Goal: Task Accomplishment & Management: Use online tool/utility

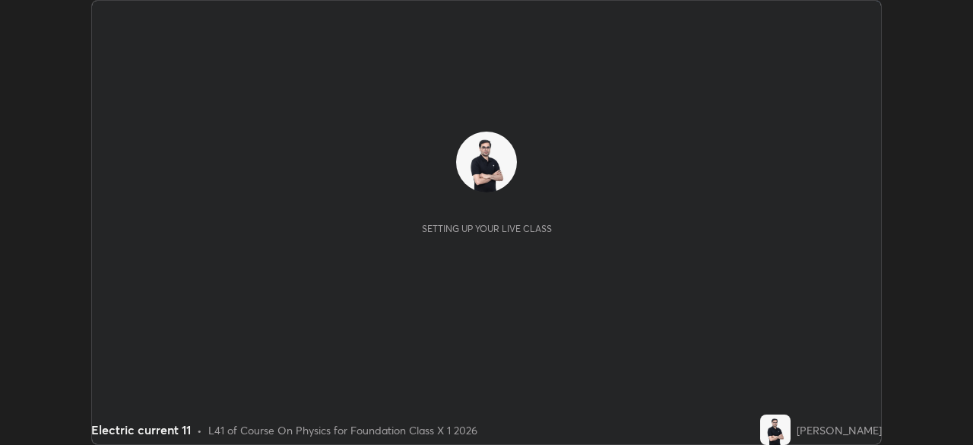
scroll to position [445, 973]
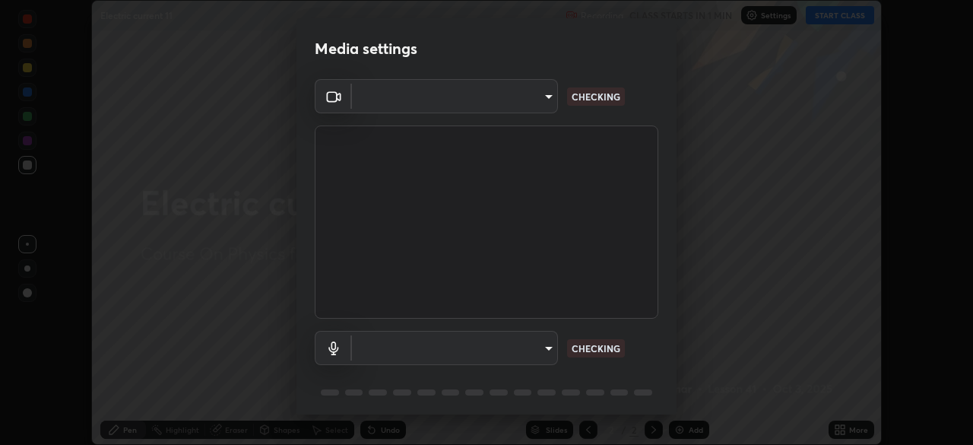
type input "7db3104c3122a209b332b64619111aa91615a24fb0de166504fa5909fce8eb30"
click at [543, 348] on body "Erase all Electric current 11 Recording CLASS STARTS IN 1 MIN Settings START CL…" at bounding box center [486, 222] width 973 height 445
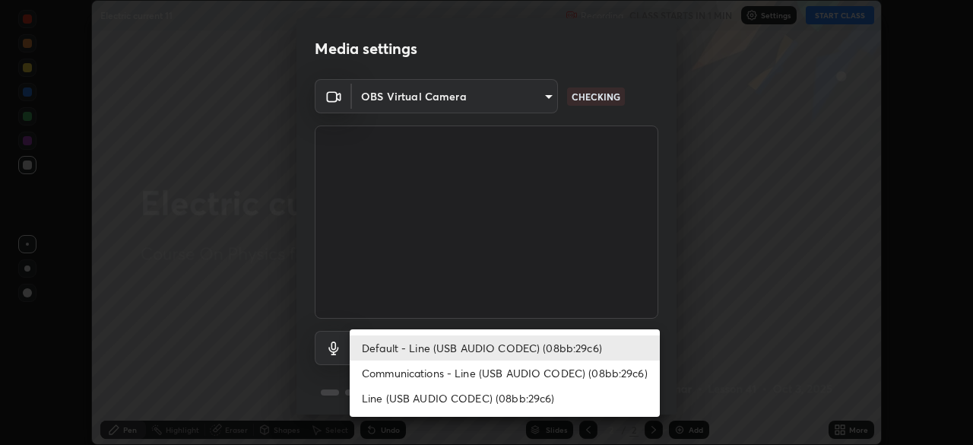
click at [527, 370] on li "Communications - Line (USB AUDIO CODEC) (08bb:29c6)" at bounding box center [505, 372] width 310 height 25
type input "communications"
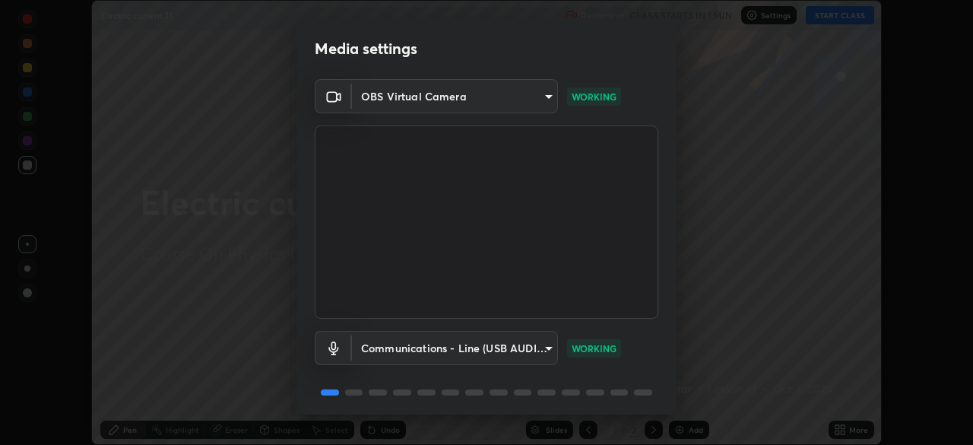
scroll to position [54, 0]
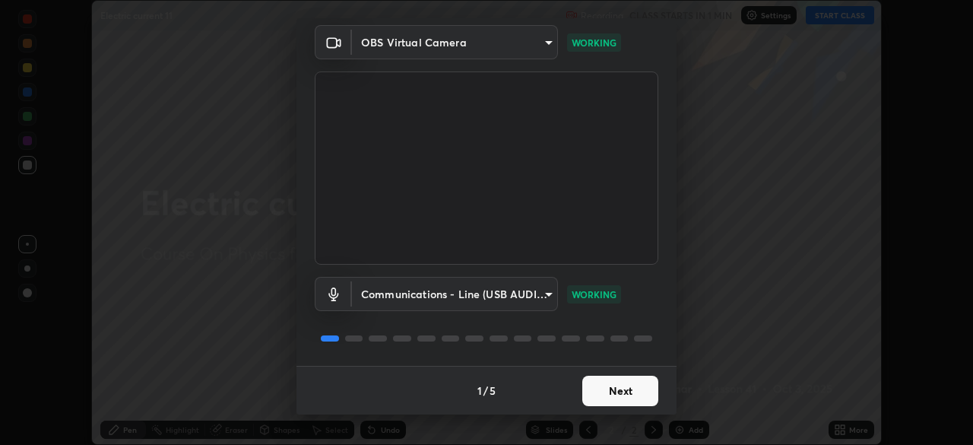
click at [608, 392] on button "Next" at bounding box center [621, 391] width 76 height 30
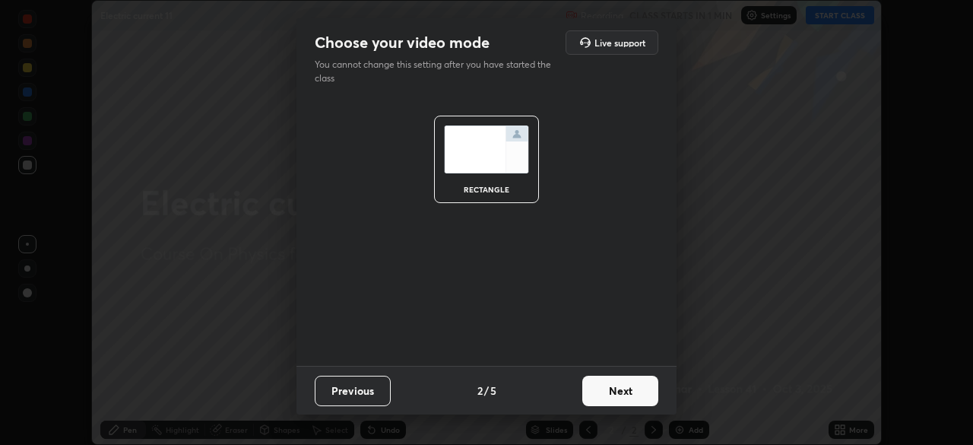
scroll to position [0, 0]
click at [614, 392] on button "Next" at bounding box center [621, 391] width 76 height 30
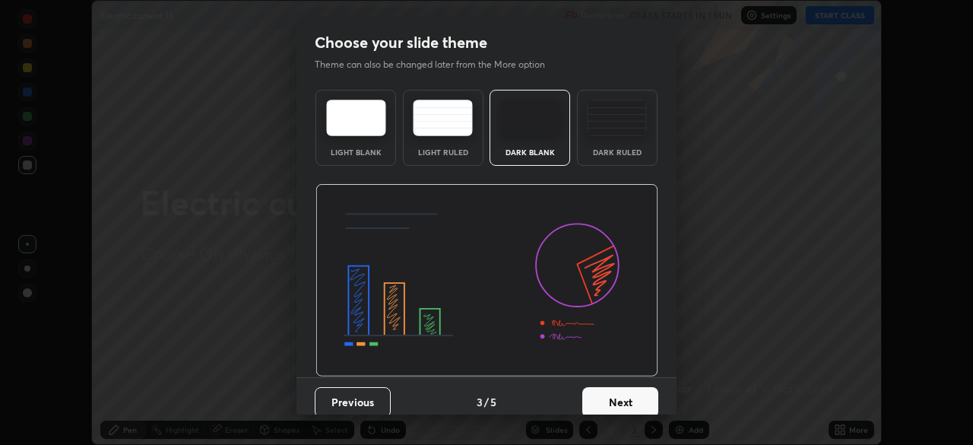
click at [620, 398] on button "Next" at bounding box center [621, 402] width 76 height 30
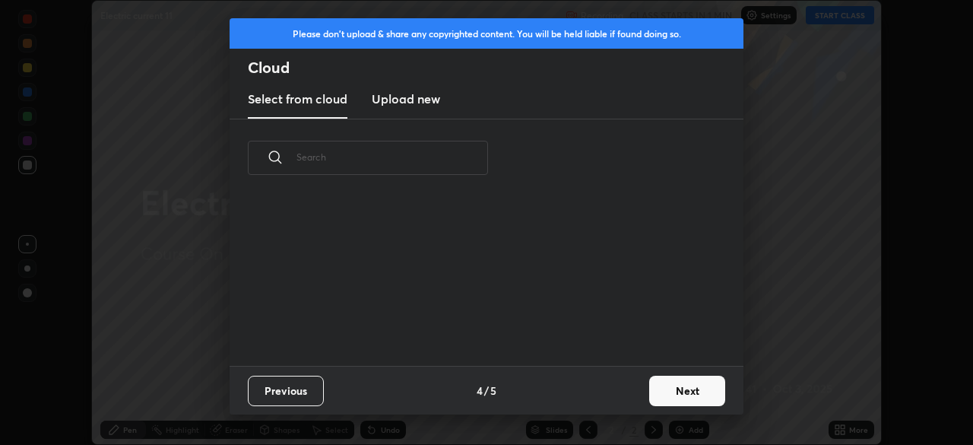
click at [668, 394] on button "Next" at bounding box center [687, 391] width 76 height 30
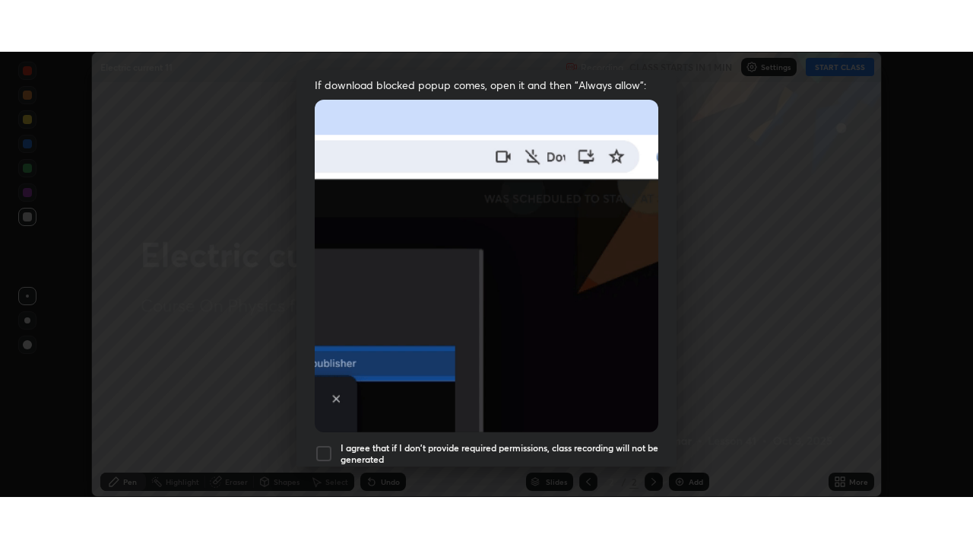
scroll to position [364, 0]
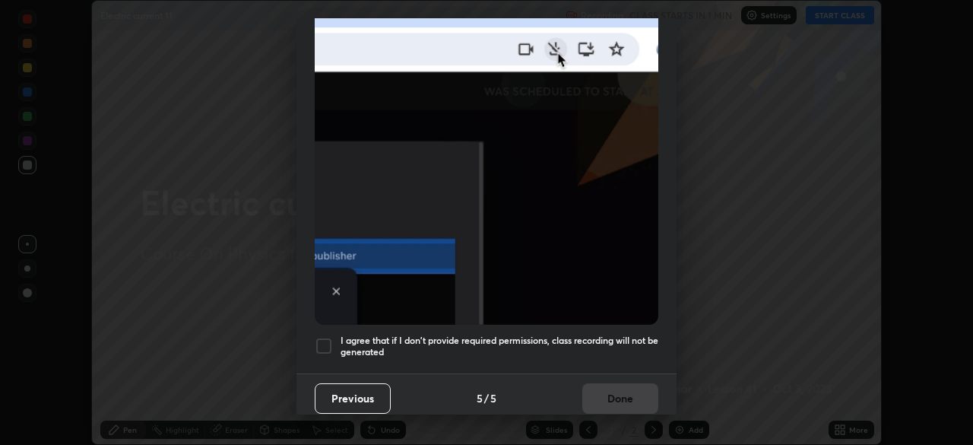
click at [324, 339] on div at bounding box center [324, 346] width 18 height 18
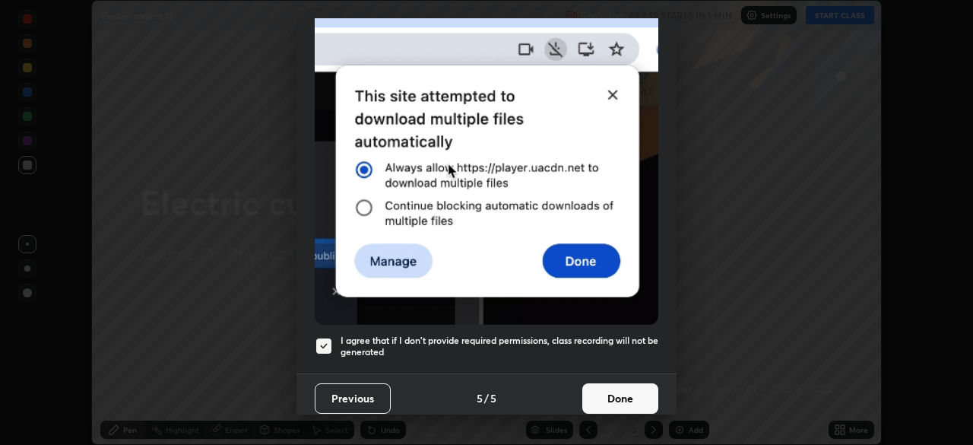
click at [614, 386] on button "Done" at bounding box center [621, 398] width 76 height 30
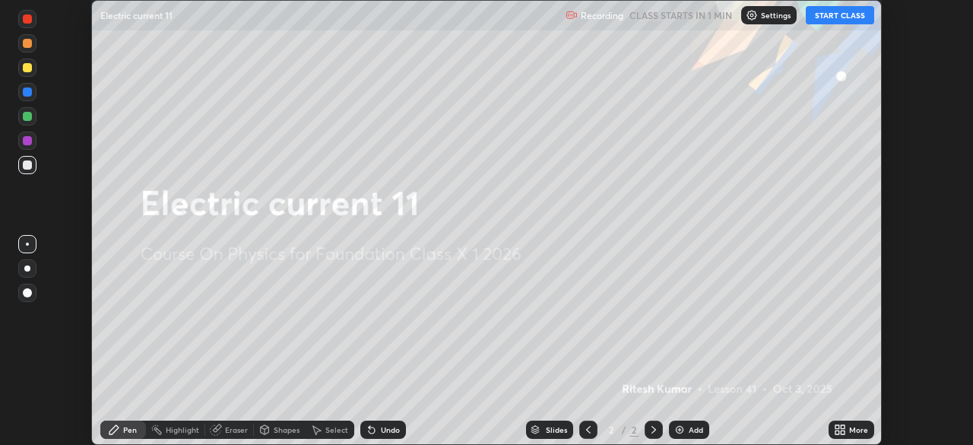
click at [827, 17] on button "START CLASS" at bounding box center [840, 15] width 68 height 18
click at [843, 432] on icon at bounding box center [843, 432] width 4 height 4
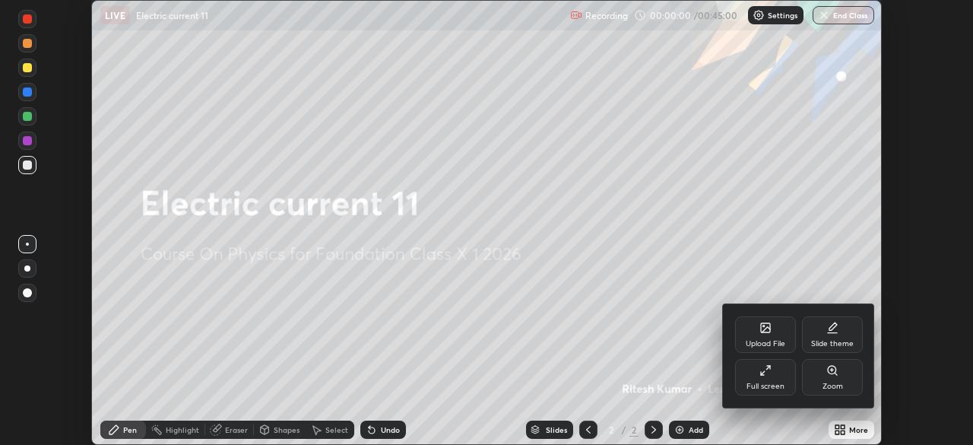
click at [767, 376] on icon at bounding box center [766, 370] width 12 height 12
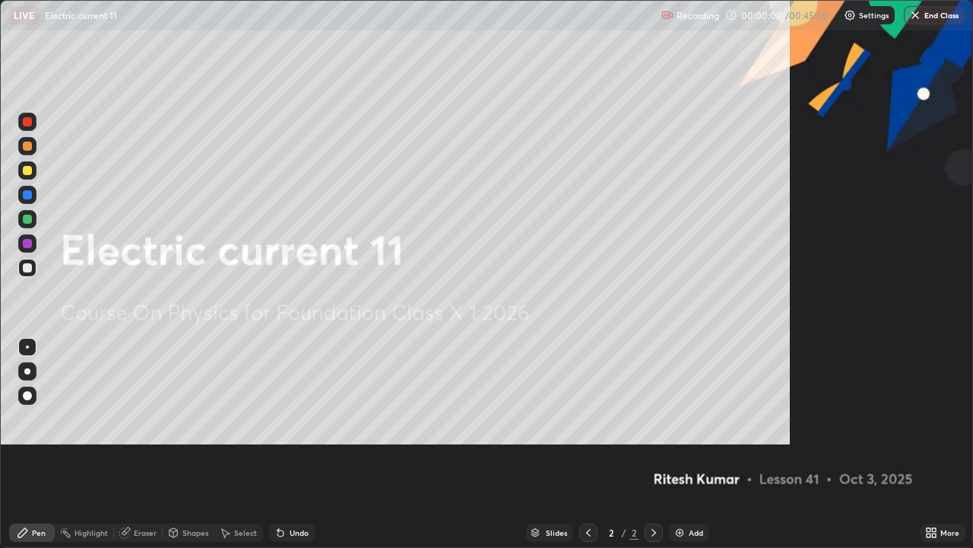
scroll to position [548, 973]
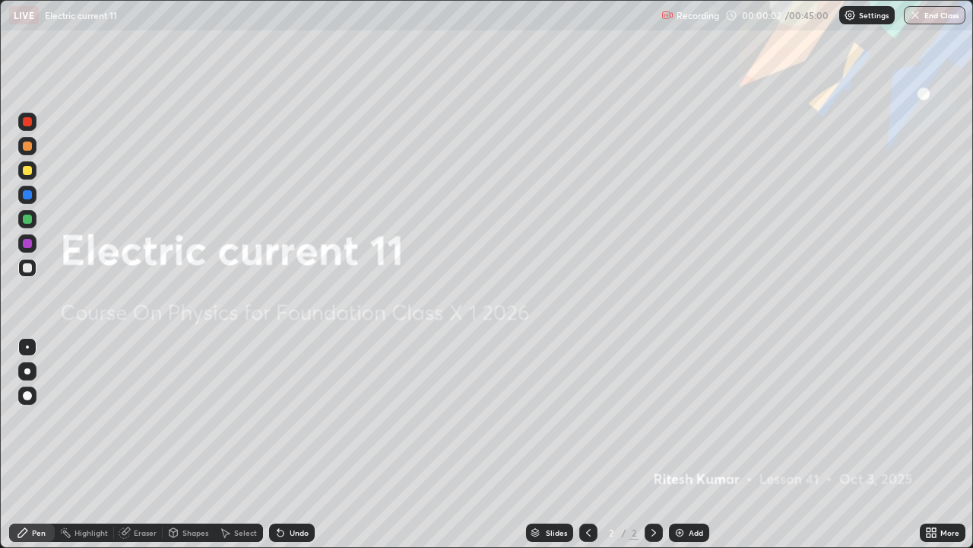
click at [679, 444] on img at bounding box center [680, 532] width 12 height 12
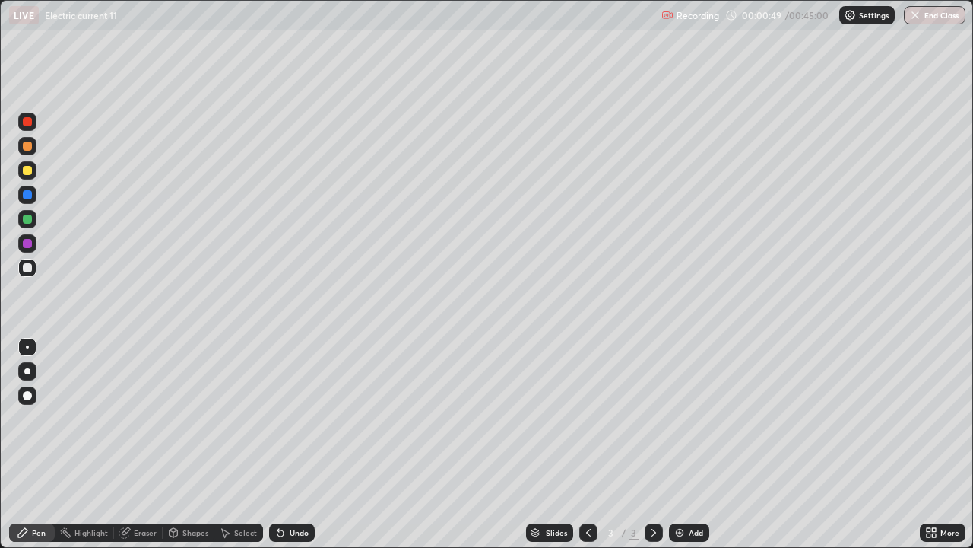
click at [28, 170] on div at bounding box center [27, 170] width 9 height 9
click at [26, 268] on div at bounding box center [27, 267] width 9 height 9
click at [27, 266] on div at bounding box center [27, 267] width 9 height 9
click at [27, 169] on div at bounding box center [27, 170] width 9 height 9
click at [28, 148] on div at bounding box center [27, 145] width 9 height 9
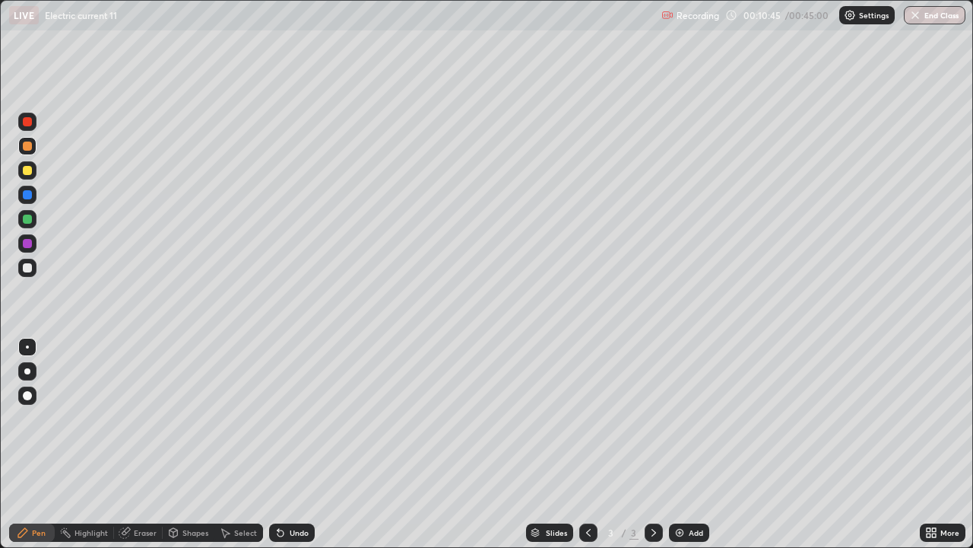
click at [681, 444] on div "Add" at bounding box center [689, 532] width 40 height 18
click at [26, 217] on div at bounding box center [27, 218] width 9 height 9
click at [26, 171] on div at bounding box center [27, 170] width 9 height 9
click at [28, 266] on div at bounding box center [27, 267] width 9 height 9
click at [29, 218] on div at bounding box center [27, 218] width 9 height 9
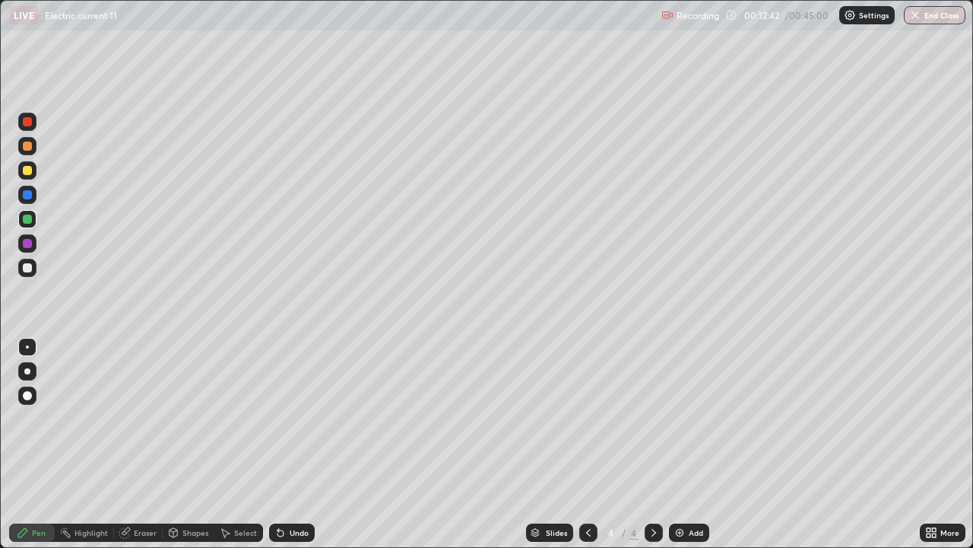
click at [24, 219] on div at bounding box center [27, 218] width 9 height 9
click at [24, 265] on div at bounding box center [27, 267] width 9 height 9
click at [24, 220] on div at bounding box center [27, 218] width 9 height 9
click at [30, 245] on div at bounding box center [27, 243] width 9 height 9
click at [675, 444] on img at bounding box center [680, 532] width 12 height 12
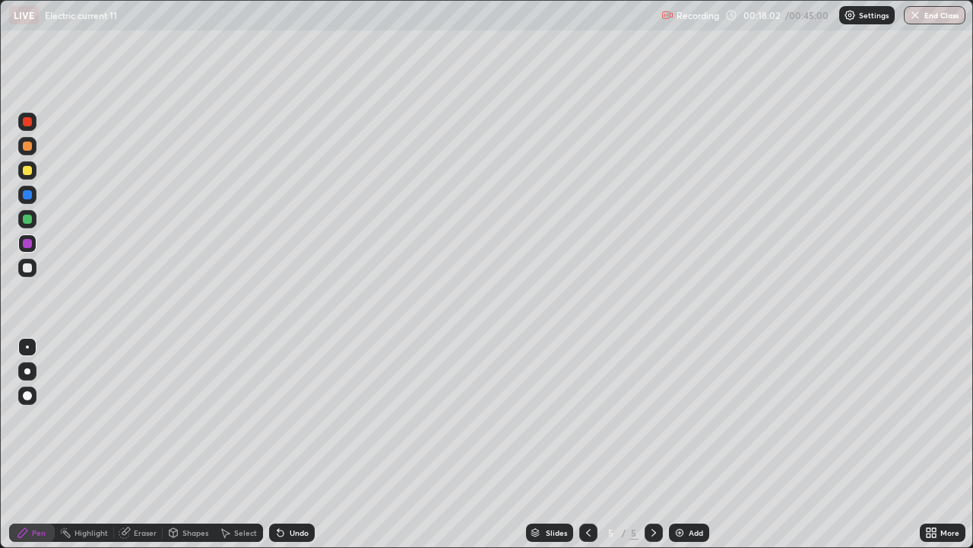
click at [24, 143] on div at bounding box center [27, 145] width 9 height 9
click at [28, 245] on div at bounding box center [27, 243] width 9 height 9
click at [26, 145] on div at bounding box center [27, 145] width 9 height 9
click at [138, 444] on div "Eraser" at bounding box center [145, 533] width 23 height 8
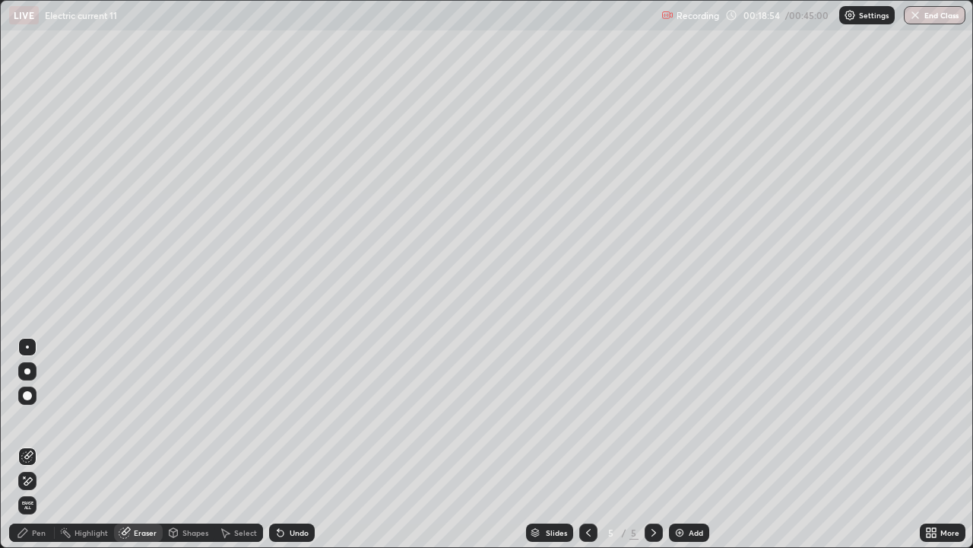
click at [33, 444] on div "Pen" at bounding box center [39, 533] width 14 height 8
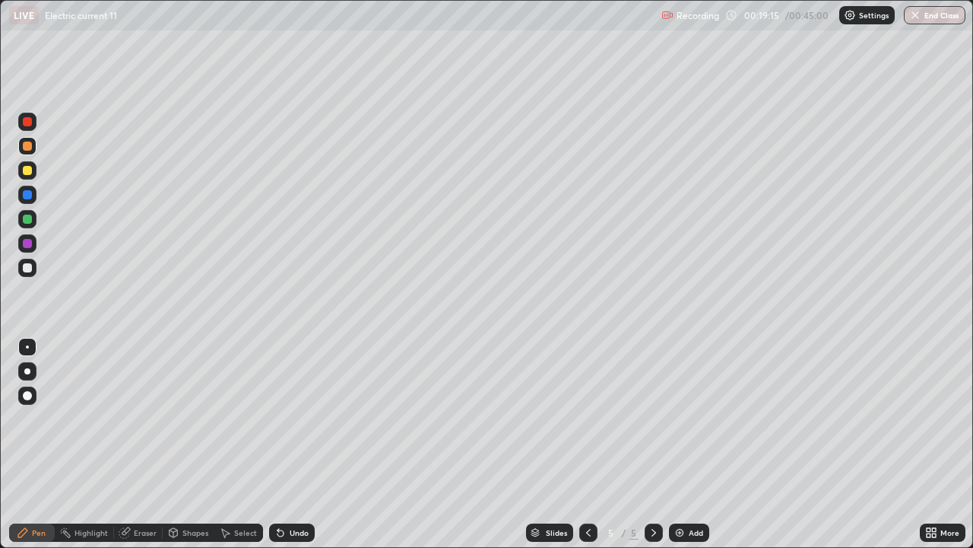
click at [142, 444] on div "Eraser" at bounding box center [145, 533] width 23 height 8
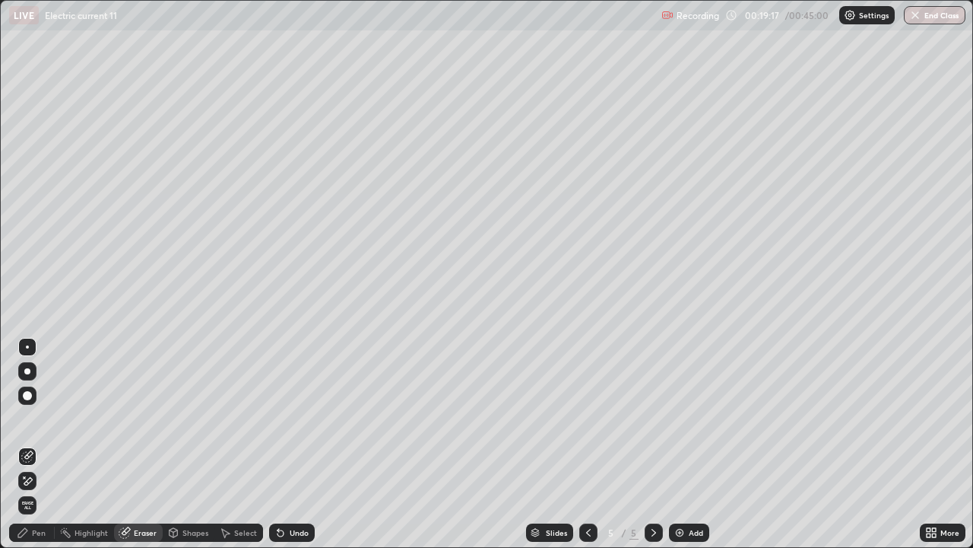
click at [37, 444] on div "Pen" at bounding box center [32, 532] width 46 height 18
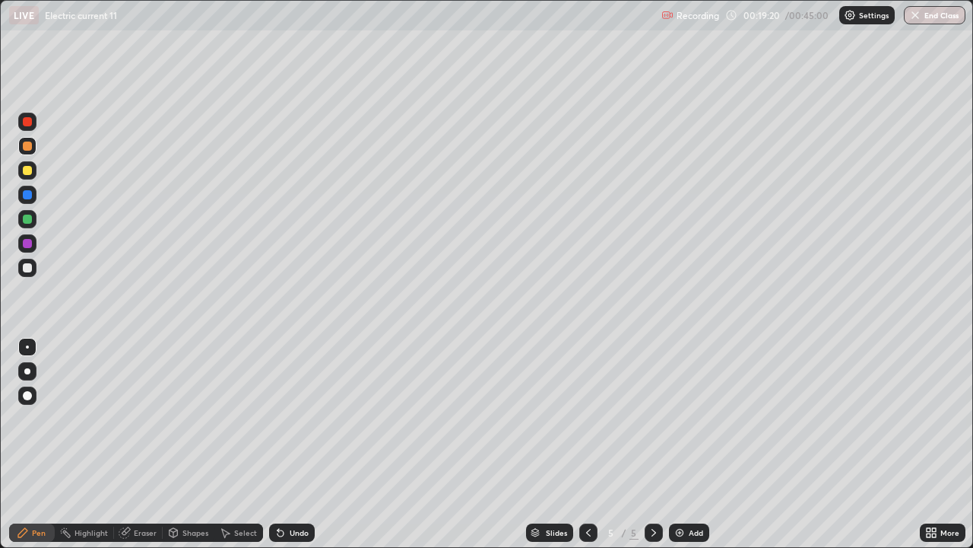
click at [27, 267] on div at bounding box center [27, 267] width 9 height 9
click at [27, 221] on div at bounding box center [27, 218] width 9 height 9
click at [21, 267] on div at bounding box center [27, 268] width 18 height 18
click at [142, 444] on div "Eraser" at bounding box center [145, 533] width 23 height 8
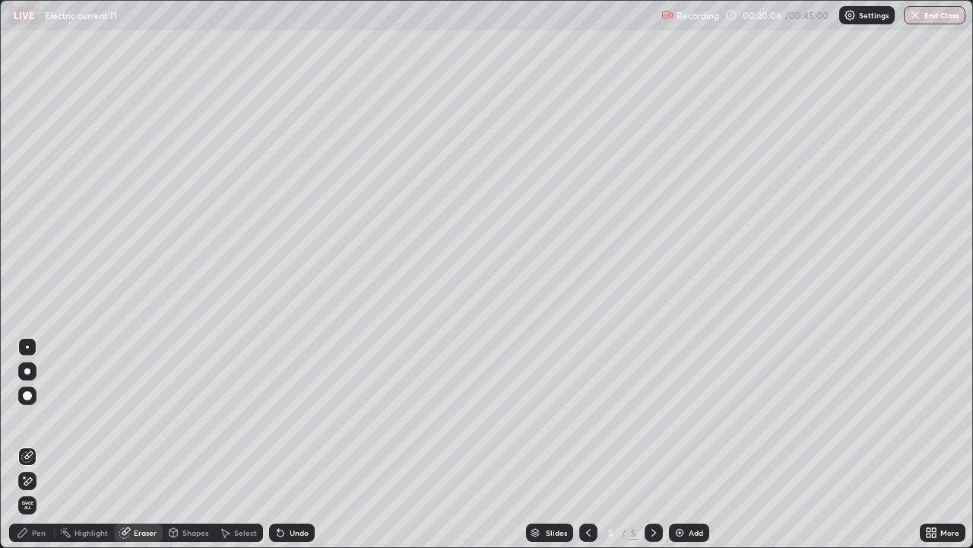
click at [32, 444] on div "Pen" at bounding box center [39, 533] width 14 height 8
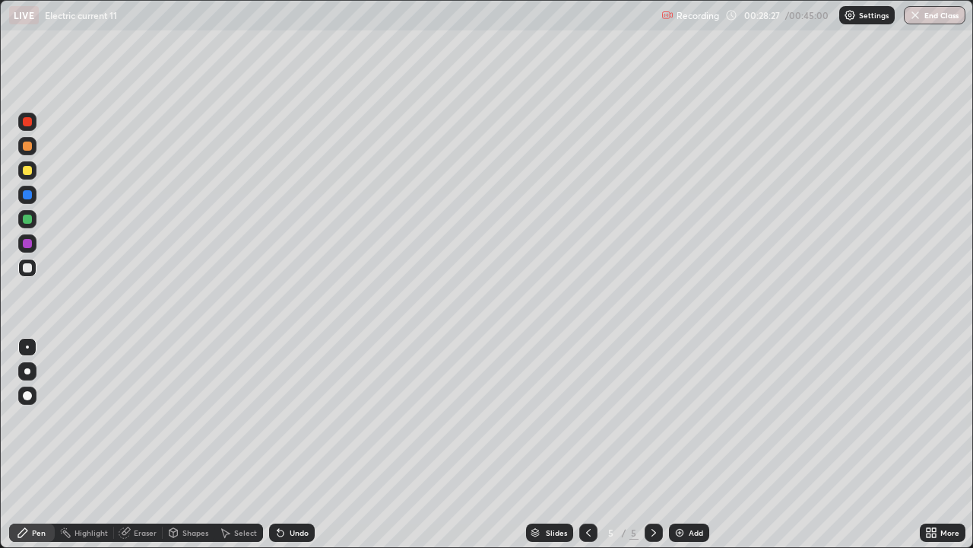
click at [684, 444] on div "Add" at bounding box center [689, 532] width 40 height 18
click at [24, 168] on div at bounding box center [27, 170] width 9 height 9
click at [26, 268] on div at bounding box center [27, 267] width 9 height 9
click at [34, 140] on div at bounding box center [27, 146] width 18 height 18
click at [27, 267] on div at bounding box center [27, 267] width 9 height 9
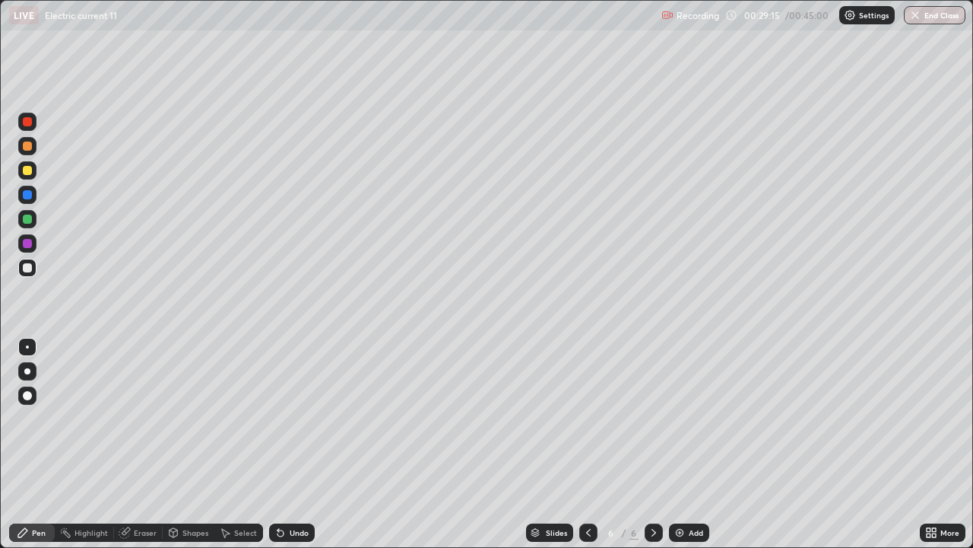
click at [24, 193] on div at bounding box center [27, 194] width 9 height 9
click at [27, 169] on div at bounding box center [27, 170] width 9 height 9
click at [24, 219] on div at bounding box center [27, 218] width 9 height 9
click at [25, 243] on div at bounding box center [27, 243] width 9 height 9
click at [28, 268] on div at bounding box center [27, 267] width 9 height 9
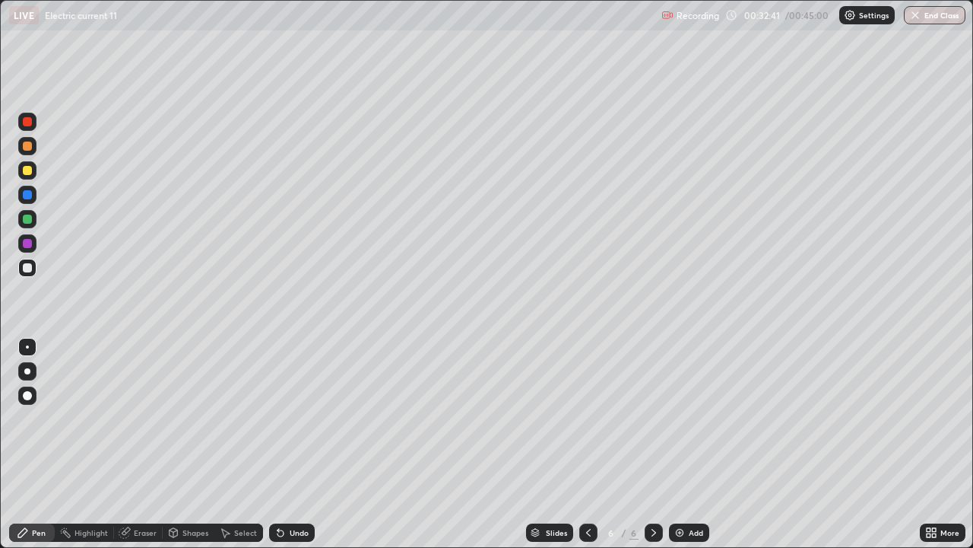
click at [21, 271] on div at bounding box center [27, 268] width 18 height 18
click at [27, 217] on div at bounding box center [27, 218] width 9 height 9
click at [27, 187] on div at bounding box center [27, 195] width 18 height 18
click at [678, 444] on img at bounding box center [680, 532] width 12 height 12
click at [21, 146] on div at bounding box center [27, 146] width 18 height 18
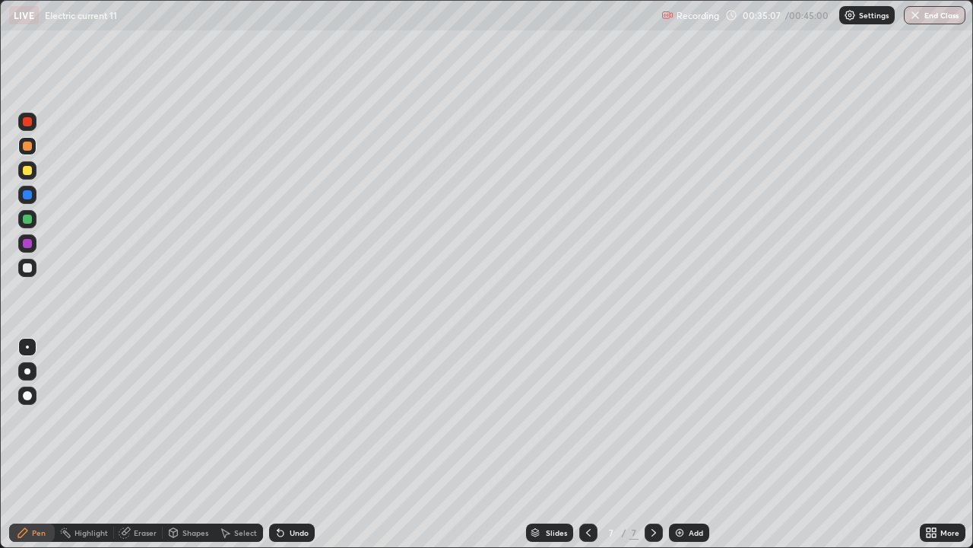
click at [587, 444] on icon at bounding box center [589, 532] width 12 height 12
click at [651, 444] on icon at bounding box center [654, 532] width 12 height 12
click at [25, 144] on div at bounding box center [27, 145] width 9 height 9
click at [27, 245] on div at bounding box center [27, 243] width 9 height 9
click at [28, 172] on div at bounding box center [27, 170] width 9 height 9
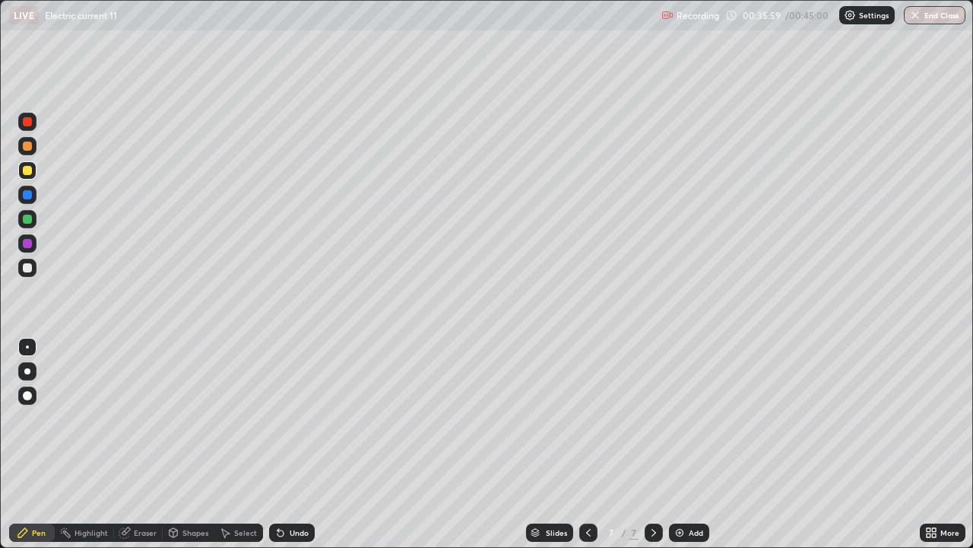
click at [26, 268] on div at bounding box center [27, 267] width 9 height 9
click at [31, 211] on div at bounding box center [27, 219] width 18 height 18
click at [945, 14] on button "End Class" at bounding box center [935, 15] width 62 height 18
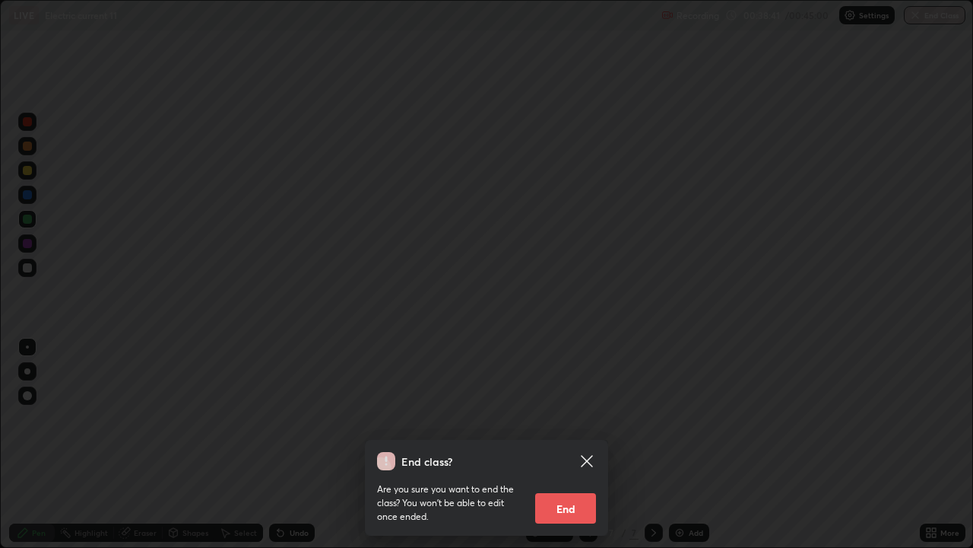
click at [561, 444] on button "End" at bounding box center [565, 508] width 61 height 30
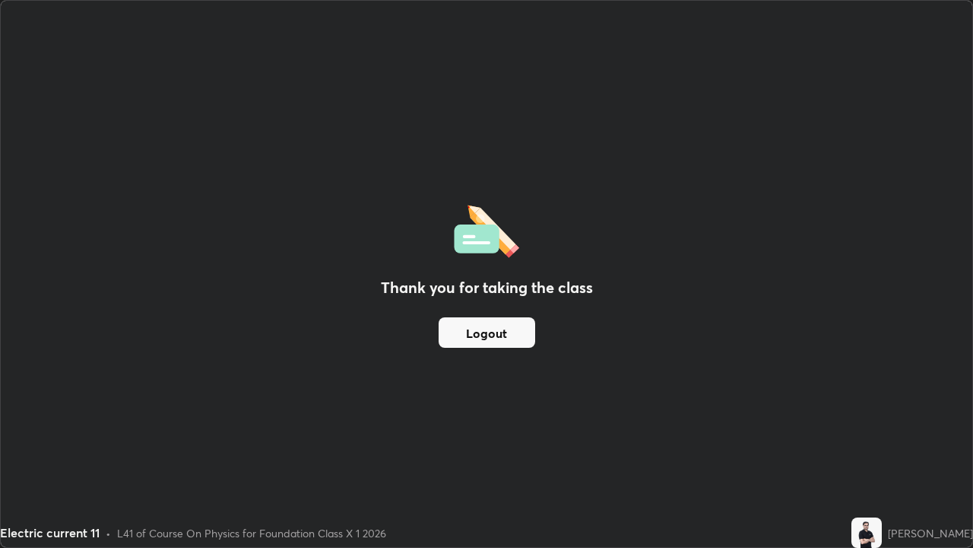
click at [521, 325] on button "Logout" at bounding box center [487, 332] width 97 height 30
